Goal: Information Seeking & Learning: Learn about a topic

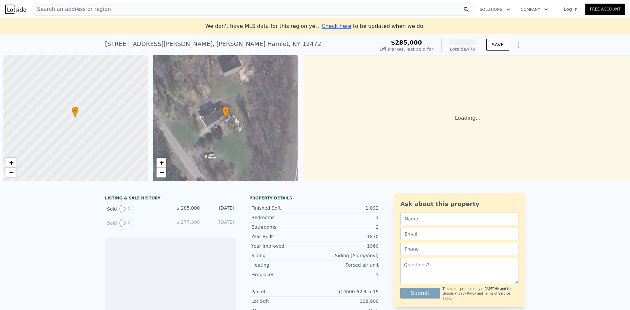
scroll to position [0, 3]
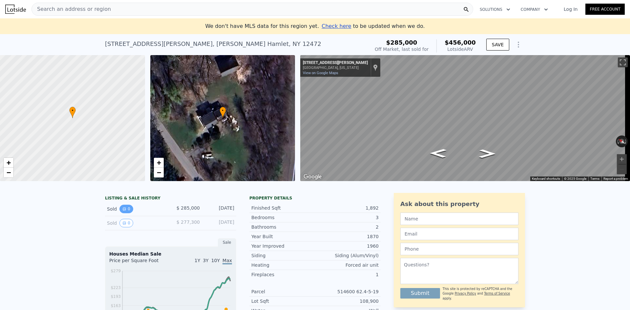
click at [125, 213] on button "0" at bounding box center [127, 209] width 14 height 9
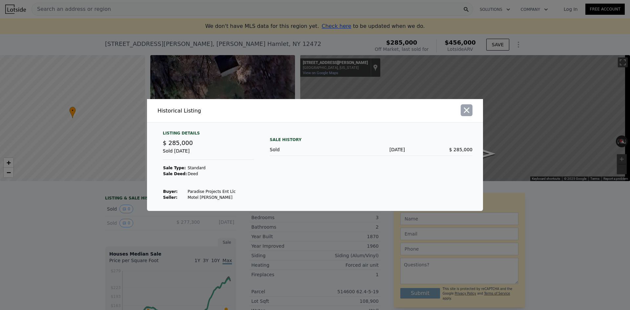
click at [465, 112] on icon "button" at bounding box center [466, 110] width 9 height 9
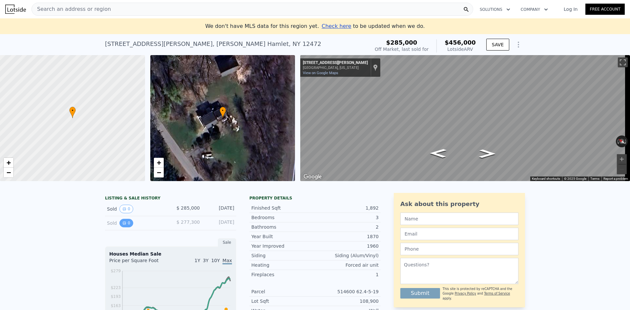
click at [122, 225] on icon "View historical data" at bounding box center [124, 223] width 4 height 4
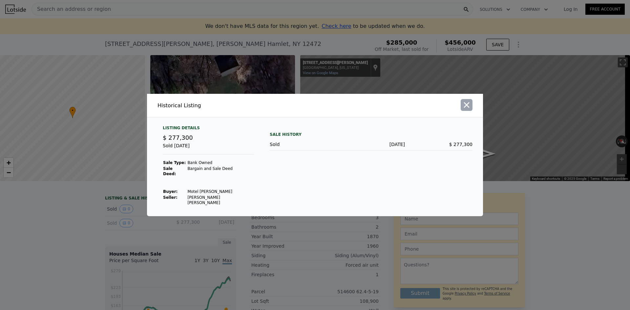
click at [469, 110] on icon "button" at bounding box center [466, 104] width 9 height 9
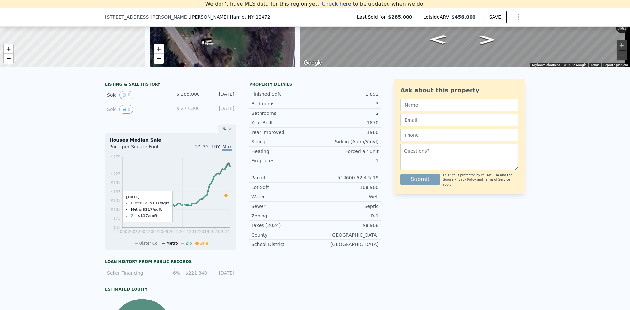
scroll to position [91, 0]
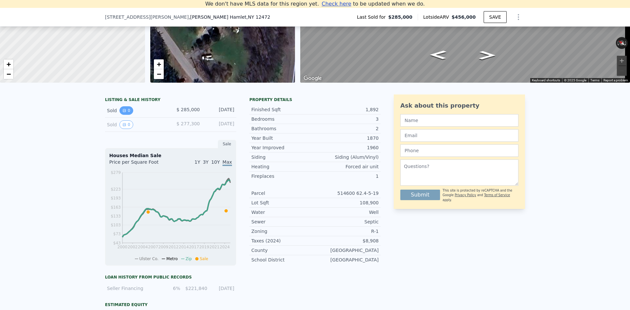
click at [127, 115] on button "0" at bounding box center [127, 110] width 14 height 9
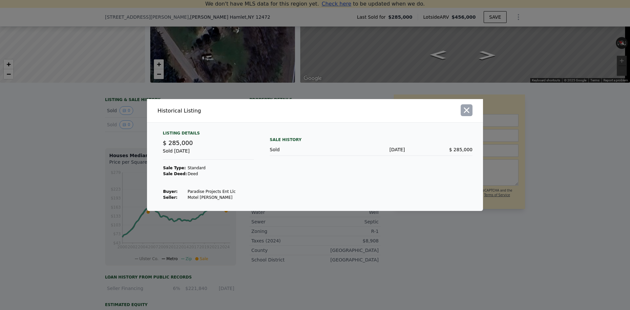
click at [471, 109] on button "button" at bounding box center [467, 110] width 12 height 12
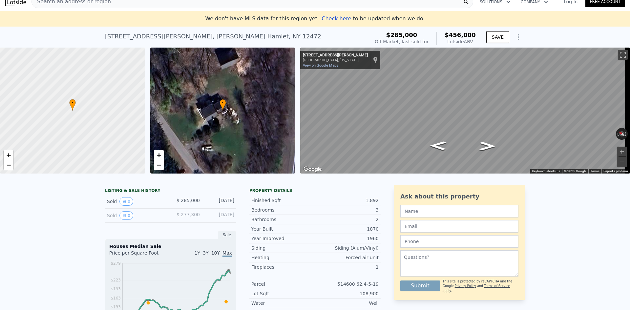
scroll to position [0, 0]
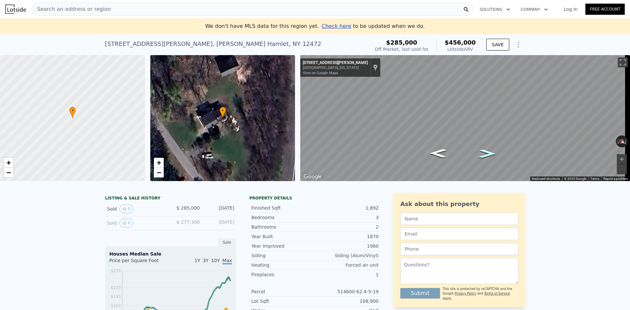
click at [489, 153] on icon "Go Southeast, Lefever Falls Rd" at bounding box center [487, 153] width 31 height 13
click at [490, 152] on icon "Go Southeast, Lefever Falls Rd" at bounding box center [487, 153] width 31 height 13
click at [488, 152] on icon "Go Southeast, Lefever Falls Rd" at bounding box center [487, 153] width 31 height 13
click at [620, 159] on button "Zoom in" at bounding box center [622, 159] width 10 height 10
click at [617, 157] on button "Zoom in" at bounding box center [622, 159] width 10 height 10
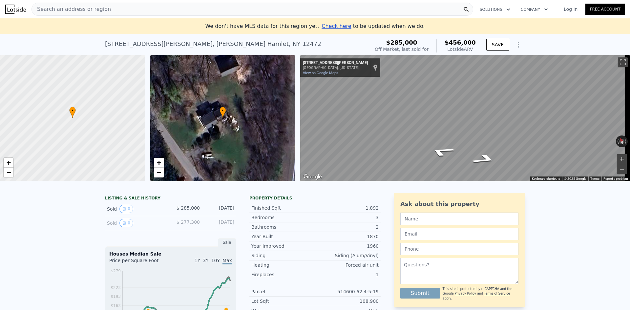
click at [617, 157] on button "Zoom in" at bounding box center [622, 159] width 10 height 10
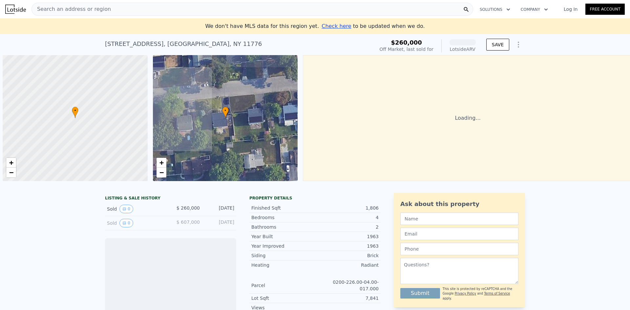
scroll to position [0, 3]
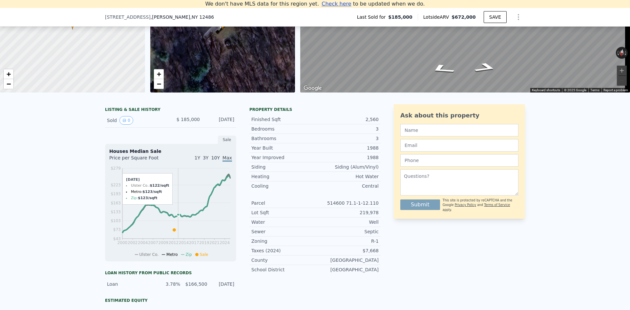
scroll to position [91, 0]
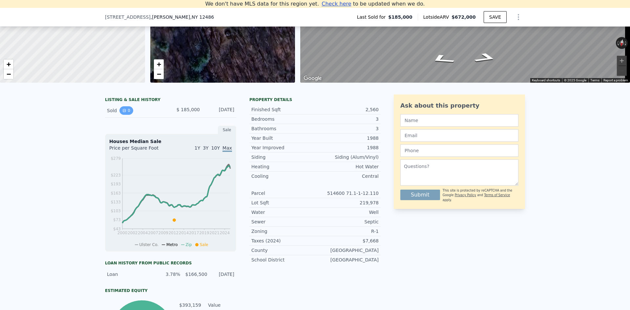
click at [123, 112] on icon "View historical data" at bounding box center [124, 110] width 3 height 3
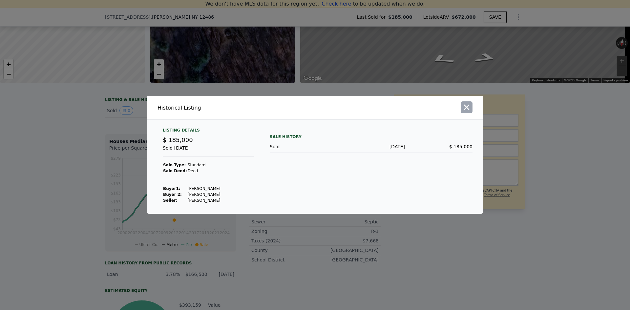
click at [468, 107] on icon "button" at bounding box center [466, 107] width 9 height 9
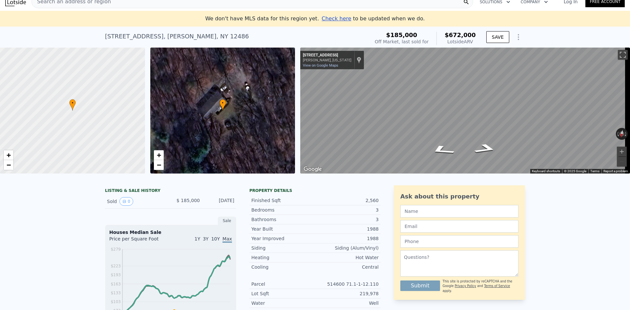
scroll to position [0, 0]
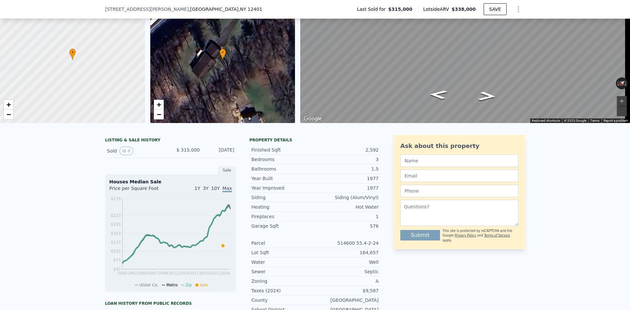
scroll to position [31, 0]
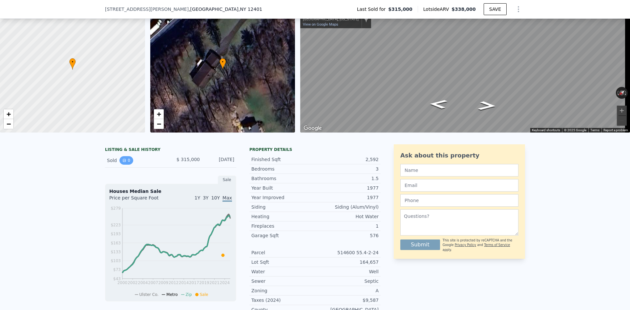
click at [124, 165] on button "0" at bounding box center [127, 160] width 14 height 9
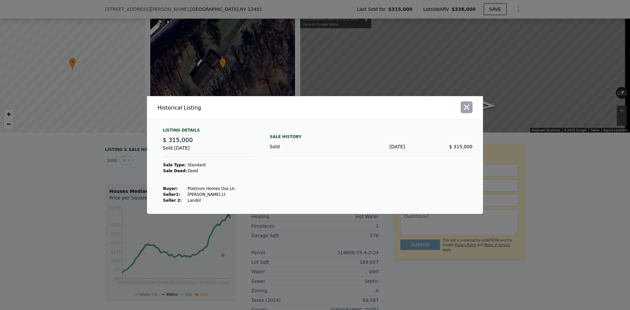
click at [467, 107] on icon "button" at bounding box center [467, 108] width 6 height 6
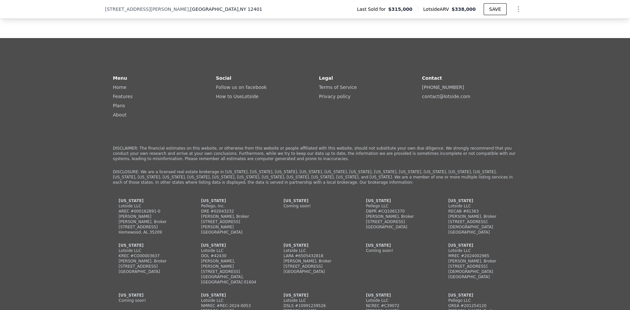
scroll to position [1147, 0]
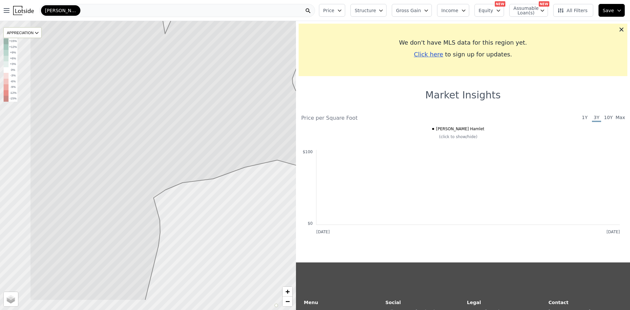
drag, startPoint x: 183, startPoint y: 149, endPoint x: 210, endPoint y: 125, distance: 36.5
click at [210, 125] on icon at bounding box center [208, 126] width 357 height 348
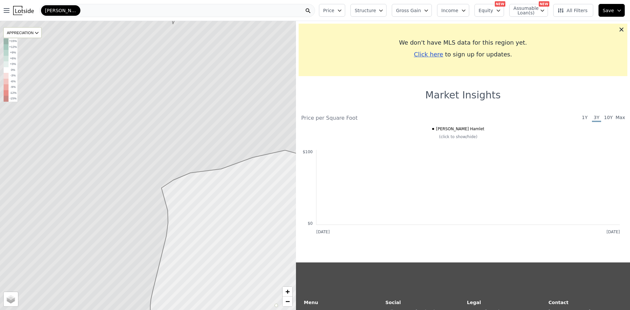
click at [582, 118] on span "1Y" at bounding box center [584, 118] width 9 height 8
click at [620, 29] on icon at bounding box center [622, 30] width 4 height 4
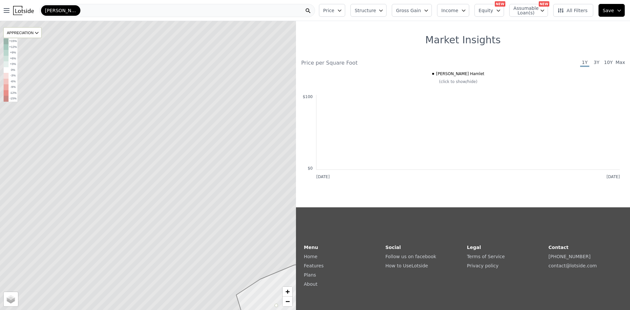
click at [87, 10] on div "[PERSON_NAME] Hamlet" at bounding box center [177, 10] width 276 height 13
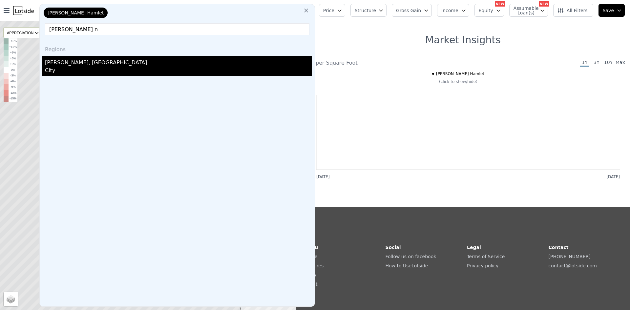
type input "tillson n"
click at [59, 62] on div "Tillson, NY" at bounding box center [178, 61] width 267 height 11
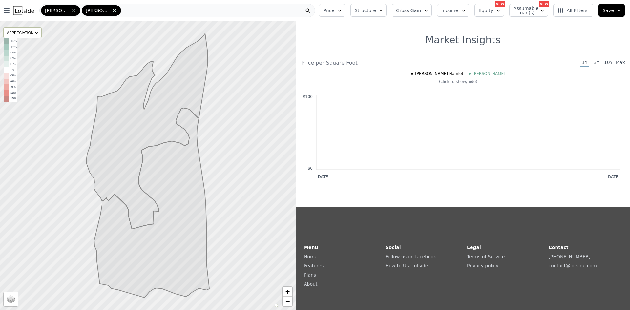
click at [482, 75] on span "Tillson" at bounding box center [489, 73] width 33 height 5
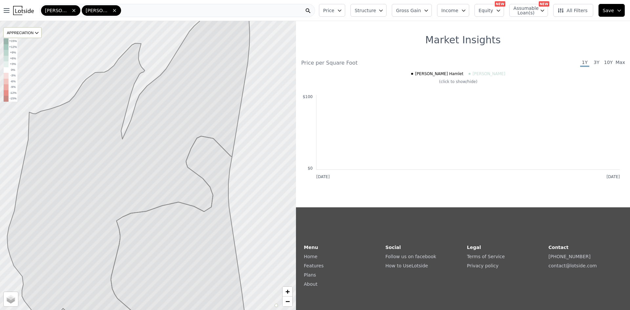
drag, startPoint x: 219, startPoint y: 162, endPoint x: 167, endPoint y: 150, distance: 53.5
click at [167, 150] on icon at bounding box center [128, 157] width 243 height 341
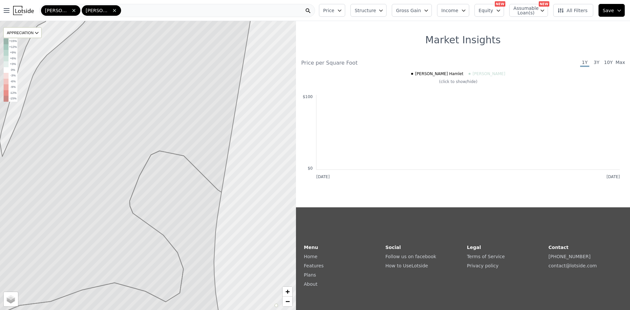
drag, startPoint x: 192, startPoint y: 126, endPoint x: 151, endPoint y: 147, distance: 45.7
click at [151, 147] on icon at bounding box center [82, 191] width 338 height 348
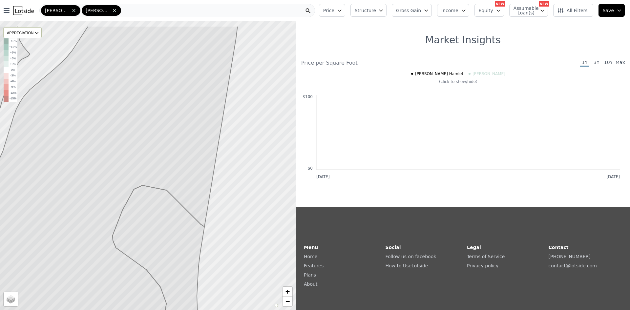
drag, startPoint x: 177, startPoint y: 110, endPoint x: 165, endPoint y: 115, distance: 12.4
click at [165, 116] on icon at bounding box center [95, 200] width 285 height 348
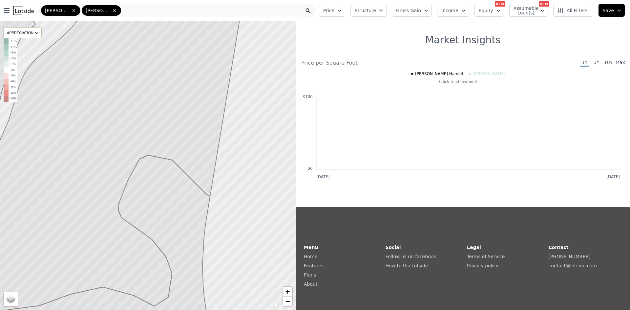
drag, startPoint x: 167, startPoint y: 190, endPoint x: 197, endPoint y: 126, distance: 70.6
click at [196, 155] on icon at bounding box center [94, 247] width 231 height 185
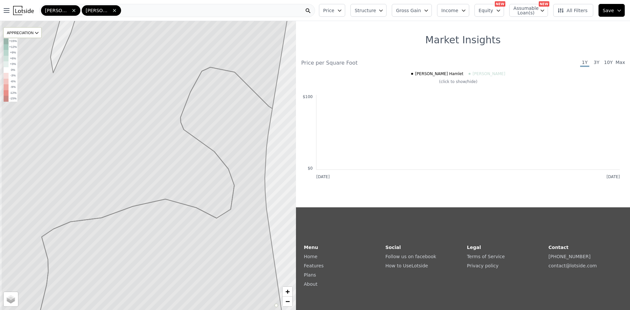
drag, startPoint x: 156, startPoint y: 173, endPoint x: 193, endPoint y: 117, distance: 67.1
click at [205, 113] on icon at bounding box center [148, 143] width 295 height 348
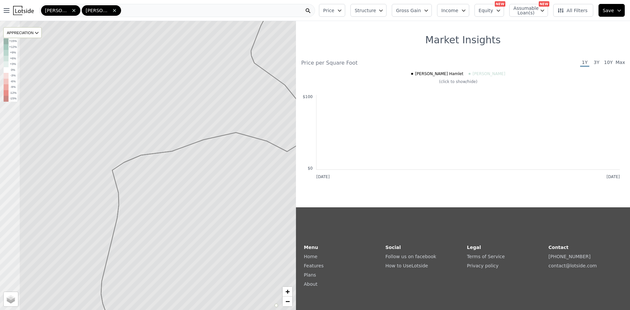
drag, startPoint x: 148, startPoint y: 167, endPoint x: 199, endPoint y: 136, distance: 60.3
click at [199, 136] on icon at bounding box center [187, 138] width 337 height 348
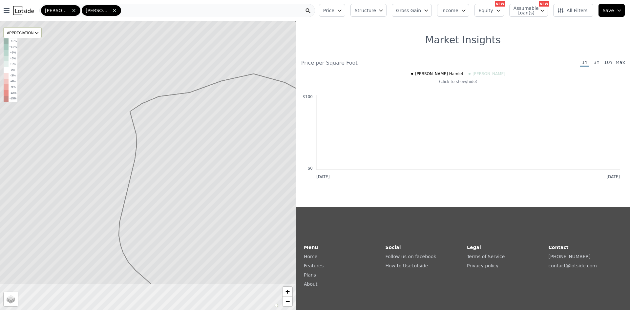
drag, startPoint x: 160, startPoint y: 153, endPoint x: 172, endPoint y: 84, distance: 69.9
click at [172, 84] on icon at bounding box center [230, 113] width 223 height 343
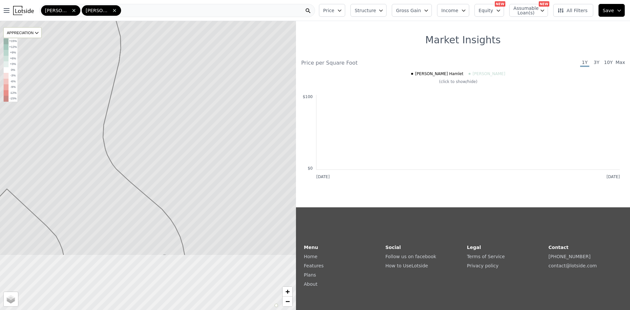
drag, startPoint x: 187, startPoint y: 181, endPoint x: 174, endPoint y: 97, distance: 85.1
click at [174, 97] on icon at bounding box center [135, 81] width 357 height 348
drag, startPoint x: 215, startPoint y: 201, endPoint x: 188, endPoint y: 122, distance: 82.4
click at [188, 122] on icon at bounding box center [122, 87] width 357 height 348
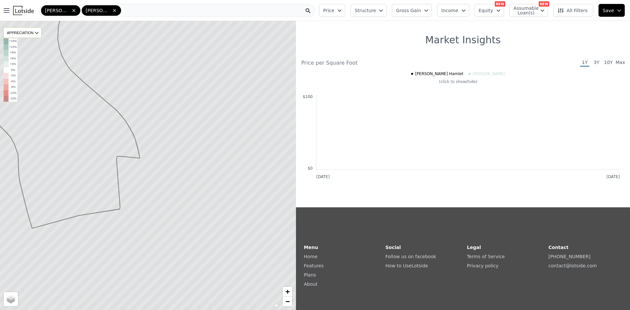
drag, startPoint x: 225, startPoint y: 208, endPoint x: 206, endPoint y: 187, distance: 28.1
click at [206, 187] on icon at bounding box center [129, 145] width 357 height 348
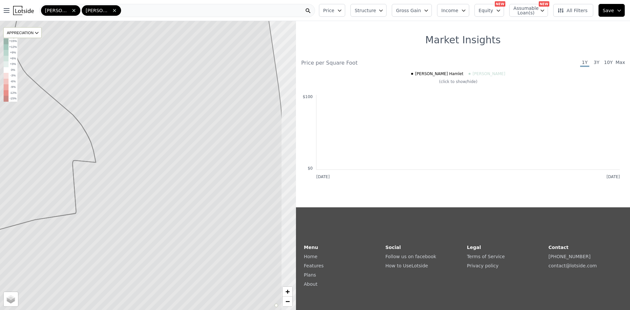
drag, startPoint x: 218, startPoint y: 186, endPoint x: 190, endPoint y: 188, distance: 27.3
click at [190, 188] on icon at bounding box center [104, 170] width 357 height 348
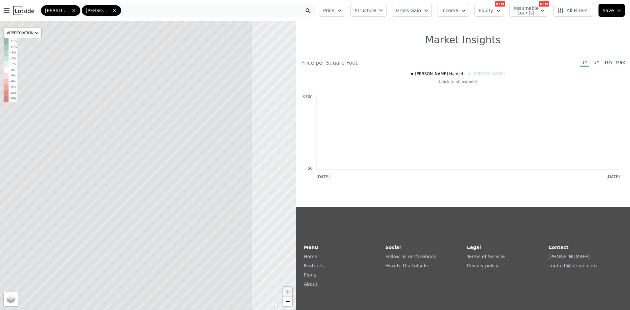
drag, startPoint x: 268, startPoint y: 148, endPoint x: 197, endPoint y: 161, distance: 71.9
click at [197, 161] on icon at bounding box center [74, 179] width 357 height 348
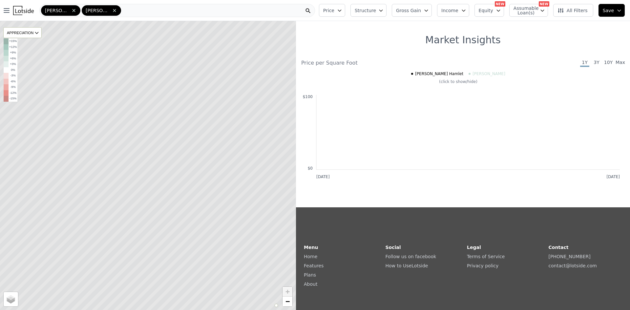
click at [225, 126] on icon at bounding box center [148, 165] width 357 height 348
